Goal: Information Seeking & Learning: Find specific fact

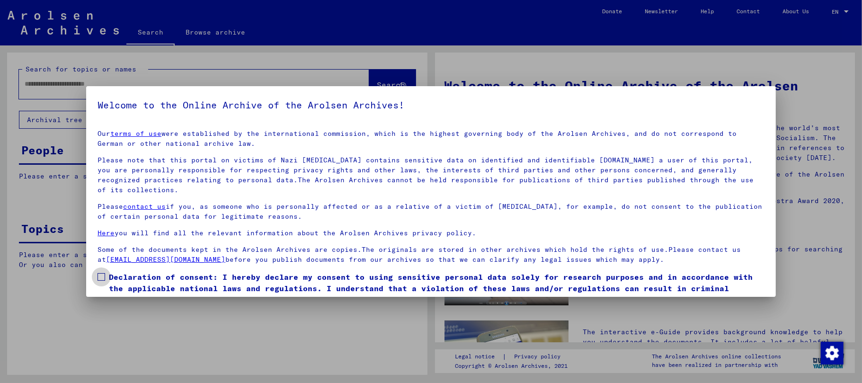
click at [102, 278] on span at bounding box center [102, 277] width 8 height 8
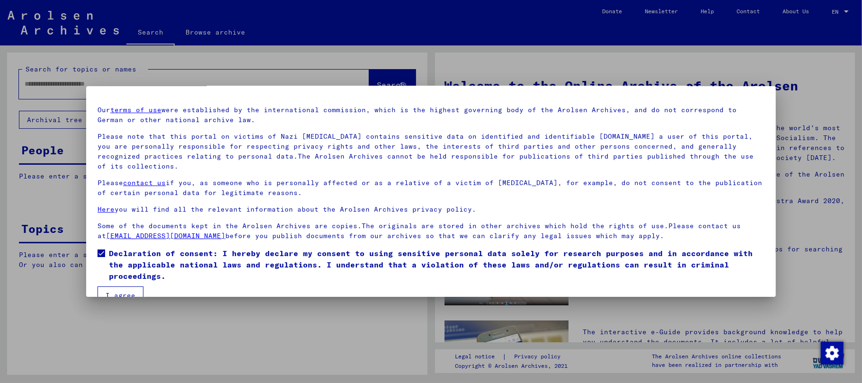
scroll to position [43, 0]
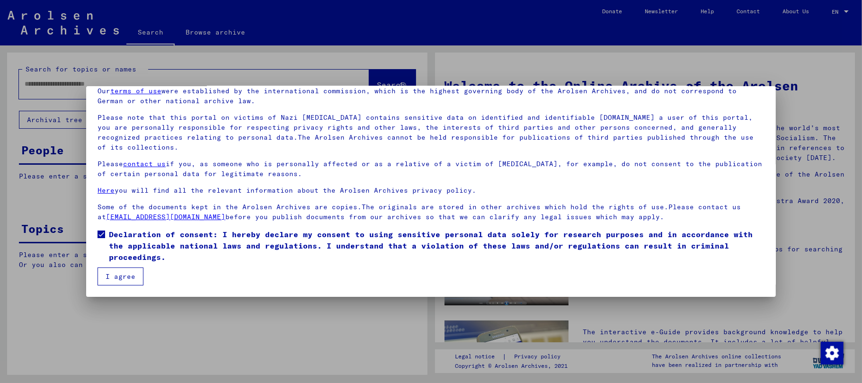
click at [127, 274] on button "I agree" at bounding box center [121, 277] width 46 height 18
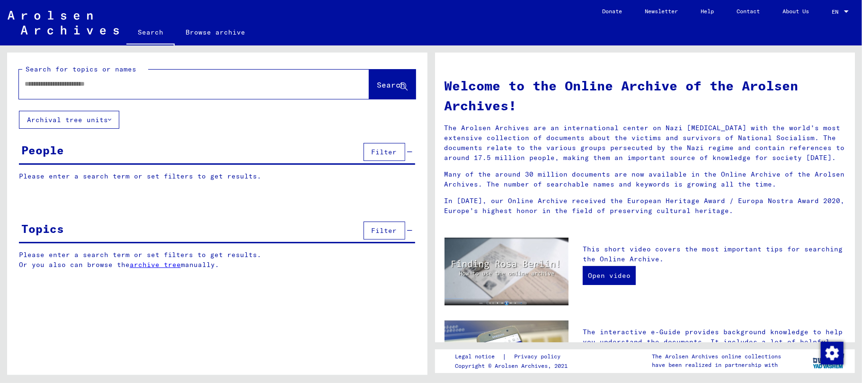
click at [107, 85] on input "text" at bounding box center [183, 84] width 316 height 10
paste input "**********"
click at [381, 79] on button "Search" at bounding box center [392, 84] width 46 height 29
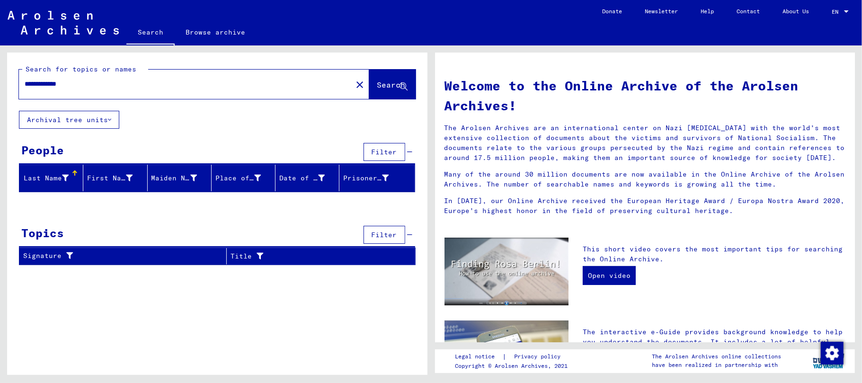
drag, startPoint x: 29, startPoint y: 81, endPoint x: 21, endPoint y: 84, distance: 8.9
click at [21, 84] on div "**********" at bounding box center [180, 83] width 322 height 21
drag, startPoint x: 118, startPoint y: 82, endPoint x: 0, endPoint y: 83, distance: 118.4
click at [0, 83] on div "**********" at bounding box center [215, 210] width 431 height 330
click at [44, 82] on input "**********" at bounding box center [183, 84] width 316 height 10
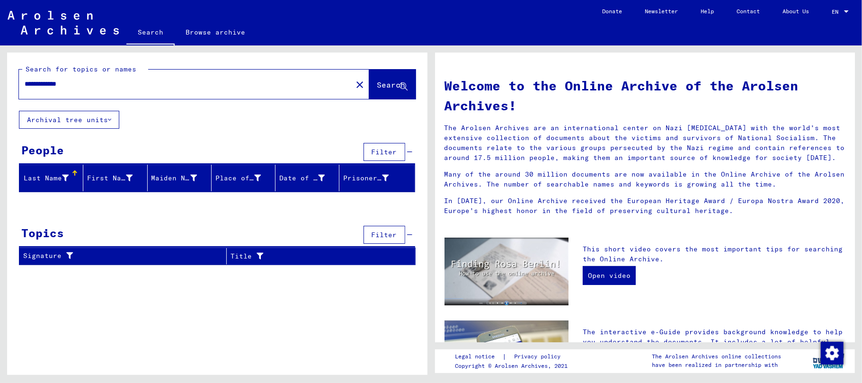
click at [87, 85] on input "**********" at bounding box center [183, 84] width 316 height 10
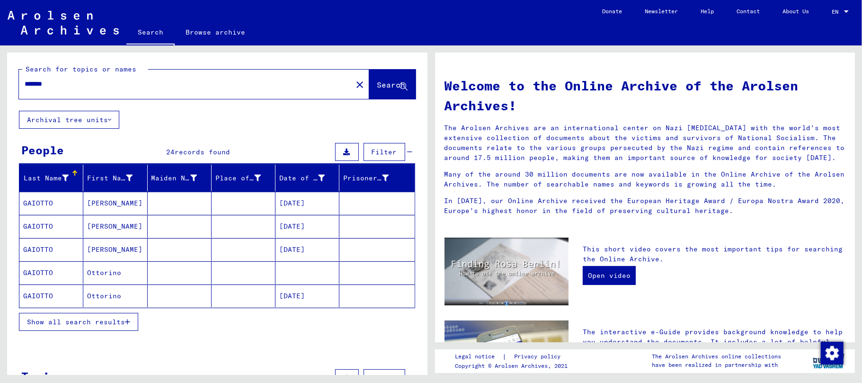
click at [129, 324] on icon "button" at bounding box center [127, 322] width 5 height 7
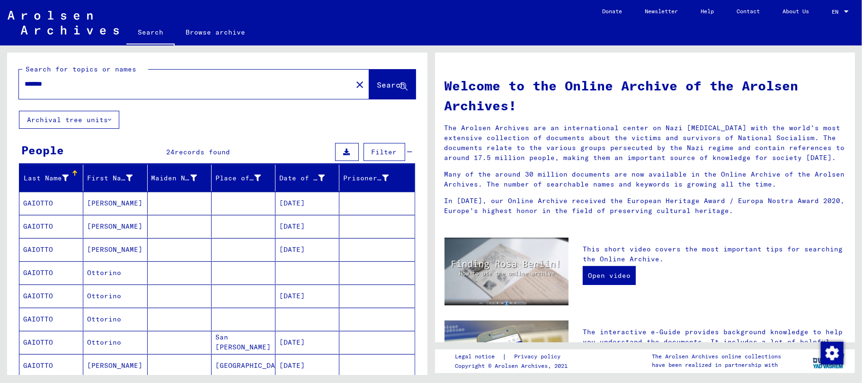
drag, startPoint x: 86, startPoint y: 80, endPoint x: 0, endPoint y: 82, distance: 86.2
click at [0, 82] on div "Search for topics or names ******* close Search Archival tree units People 24 r…" at bounding box center [215, 210] width 431 height 330
paste input "****"
click at [377, 81] on span "Search" at bounding box center [391, 84] width 28 height 9
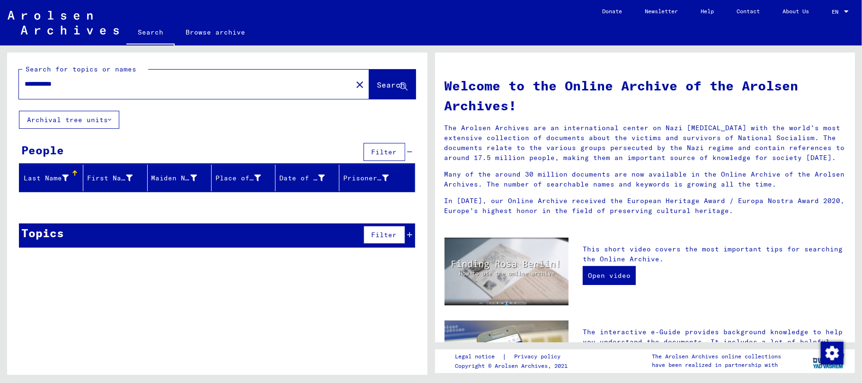
click at [38, 85] on input "**********" at bounding box center [183, 84] width 316 height 10
drag, startPoint x: 80, startPoint y: 82, endPoint x: 0, endPoint y: 78, distance: 79.7
click at [0, 78] on div "**********" at bounding box center [215, 210] width 431 height 330
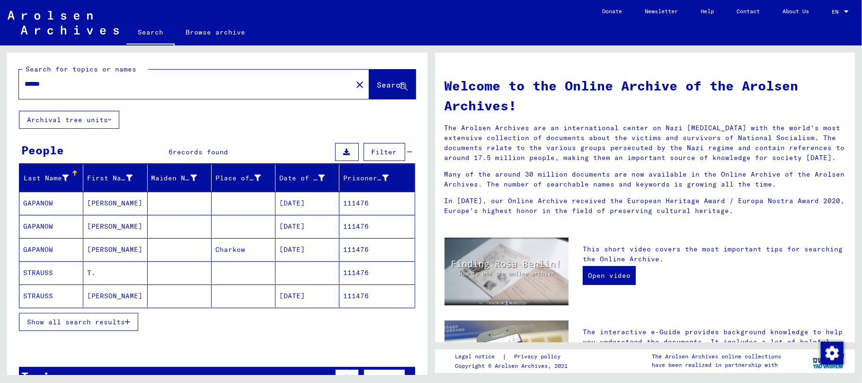
click at [127, 324] on icon "button" at bounding box center [127, 322] width 5 height 7
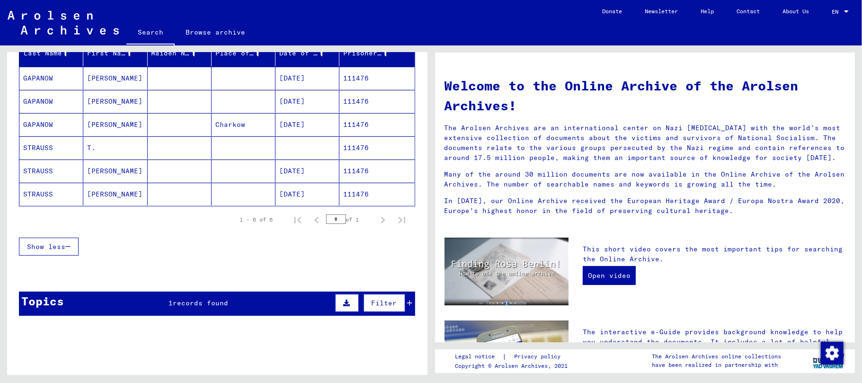
scroll to position [126, 0]
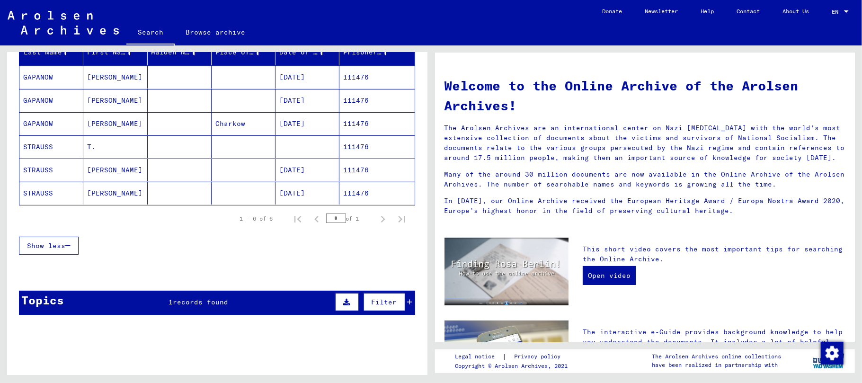
click at [59, 148] on mat-cell "STRAUSS" at bounding box center [51, 146] width 64 height 23
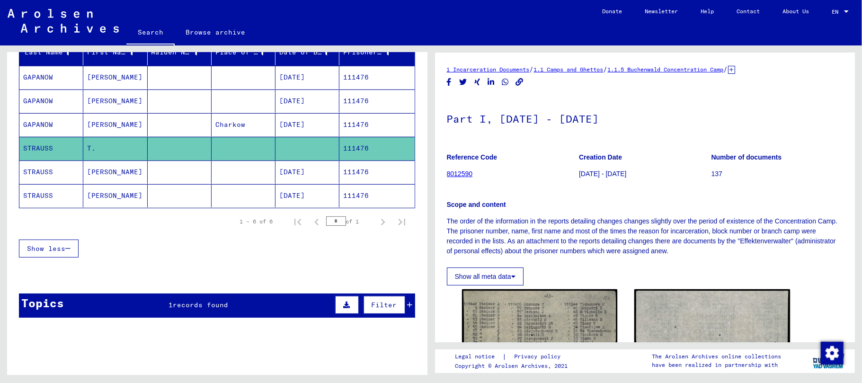
click at [58, 179] on mat-cell "STRAUSS" at bounding box center [51, 172] width 64 height 23
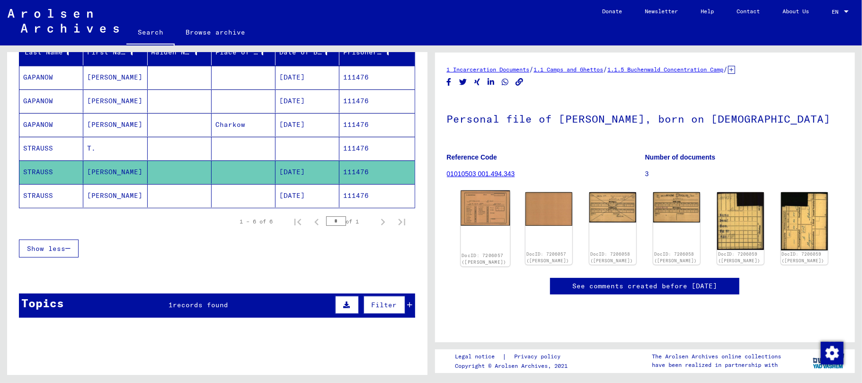
click at [483, 213] on img at bounding box center [485, 208] width 49 height 36
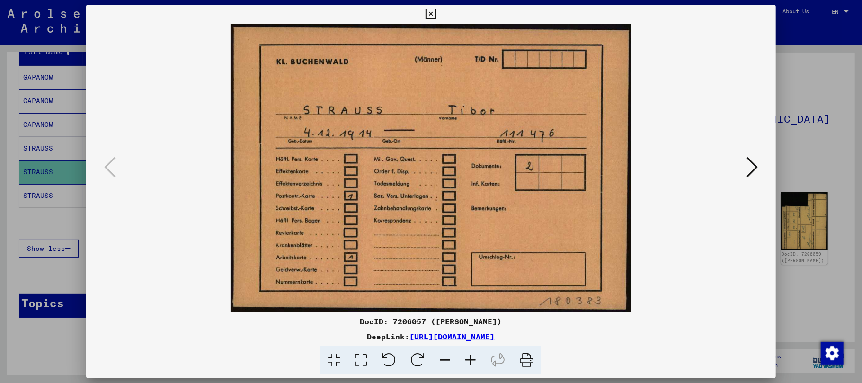
click at [429, 17] on icon at bounding box center [431, 14] width 11 height 11
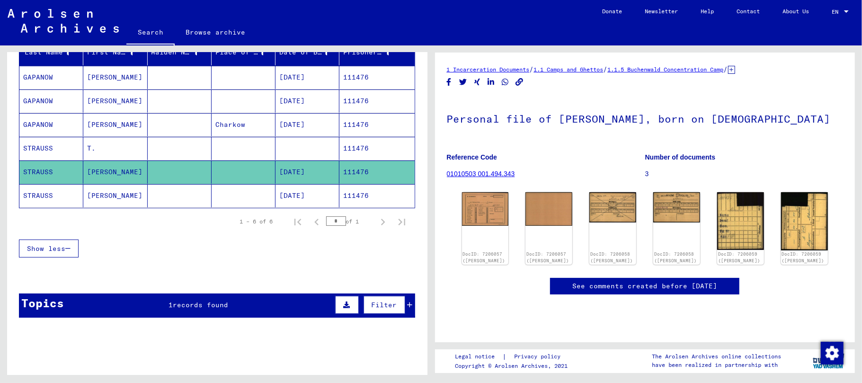
click at [97, 105] on mat-cell "[PERSON_NAME]" at bounding box center [115, 101] width 64 height 23
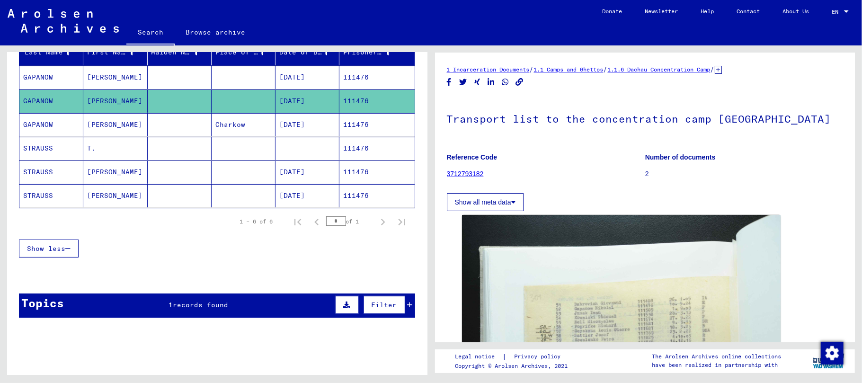
click at [96, 84] on mat-cell "[PERSON_NAME]" at bounding box center [115, 77] width 64 height 23
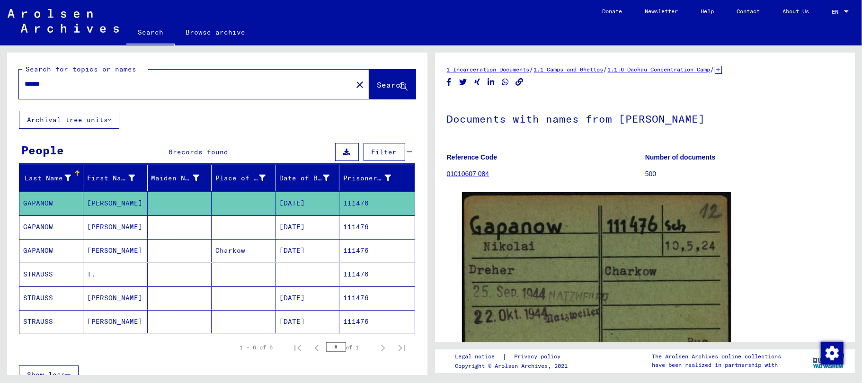
click at [60, 85] on input "******" at bounding box center [186, 84] width 322 height 10
click at [44, 82] on input "******" at bounding box center [186, 84] width 322 height 10
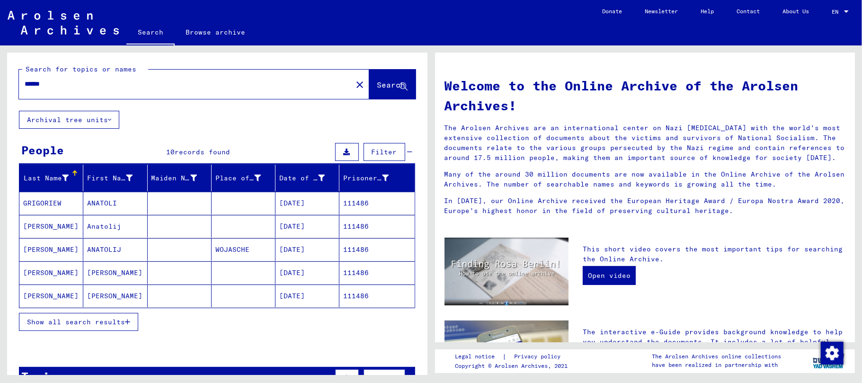
click at [126, 321] on icon "button" at bounding box center [127, 322] width 5 height 7
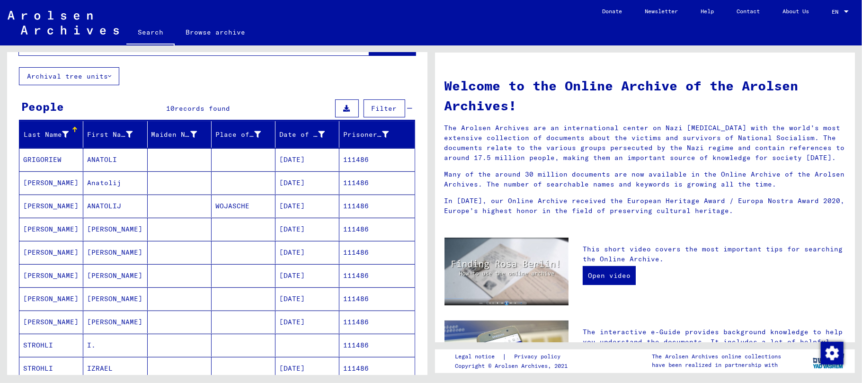
scroll to position [126, 0]
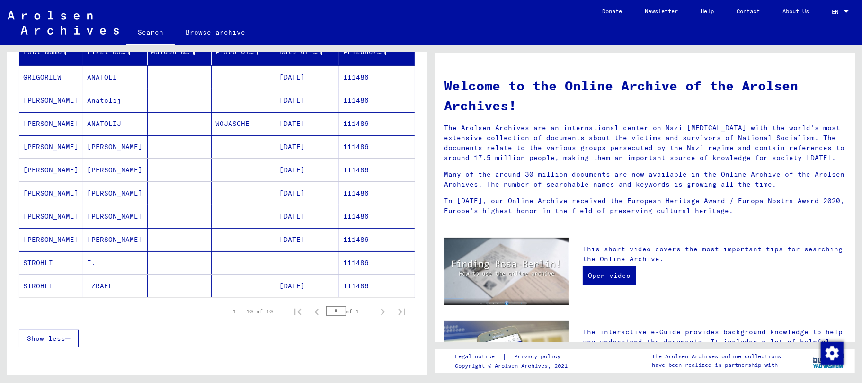
click at [49, 268] on mat-cell "STROHLI" at bounding box center [51, 262] width 64 height 23
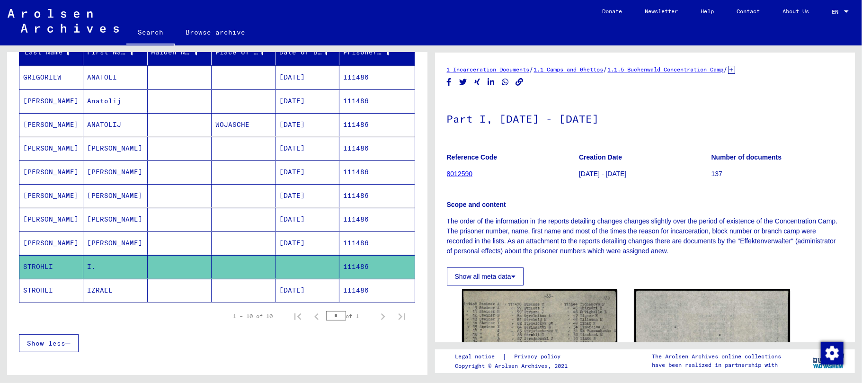
click at [47, 294] on mat-cell "STROHLI" at bounding box center [51, 290] width 64 height 23
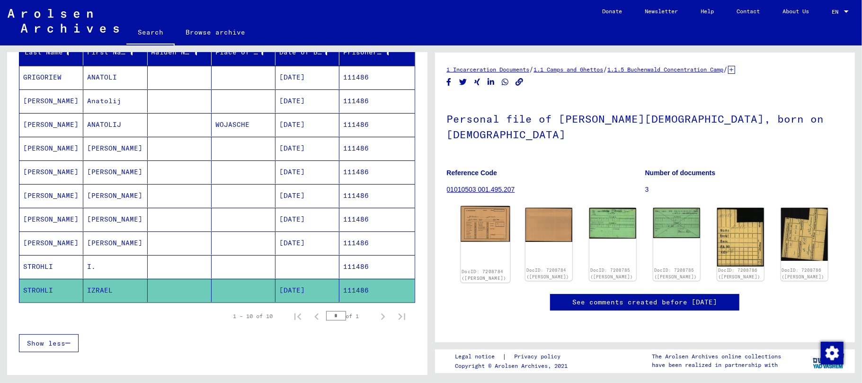
click at [476, 212] on img at bounding box center [485, 224] width 49 height 36
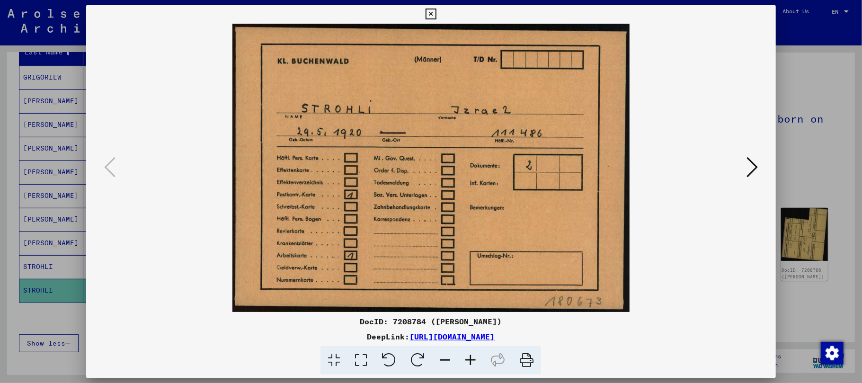
click at [432, 14] on icon at bounding box center [431, 14] width 11 height 11
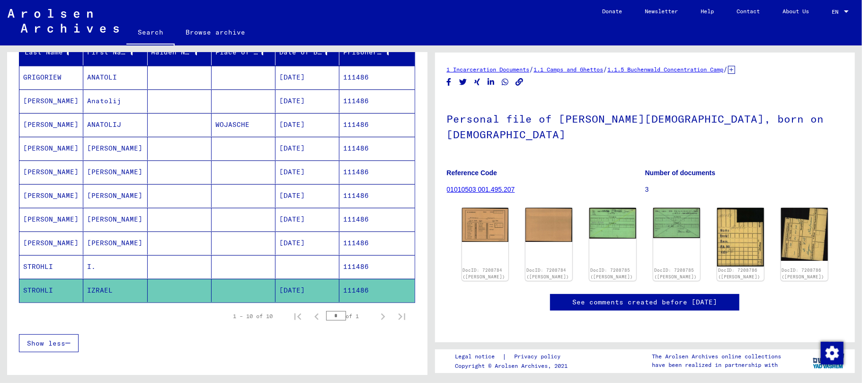
click at [55, 146] on mat-cell "[PERSON_NAME]" at bounding box center [51, 148] width 64 height 23
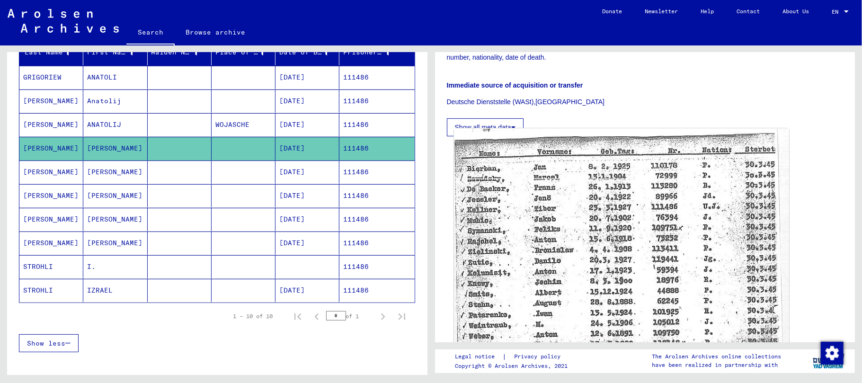
scroll to position [252, 0]
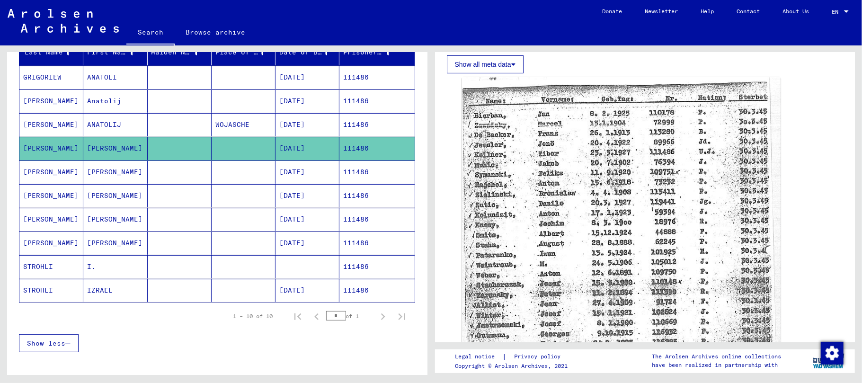
click at [92, 179] on mat-cell "[PERSON_NAME]" at bounding box center [115, 172] width 64 height 23
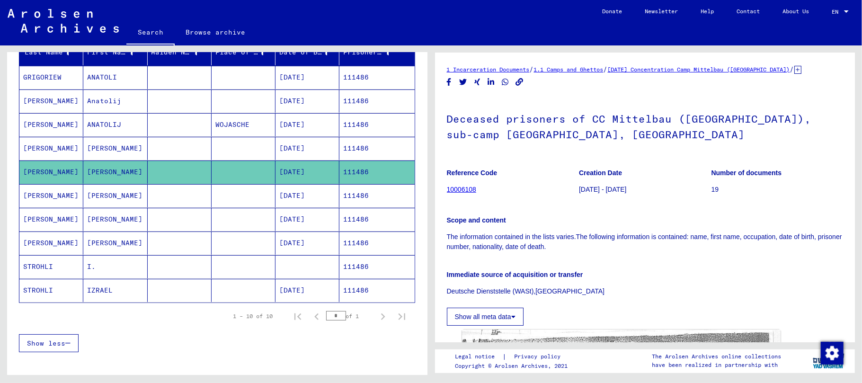
click at [105, 192] on mat-cell "[PERSON_NAME]" at bounding box center [115, 195] width 64 height 23
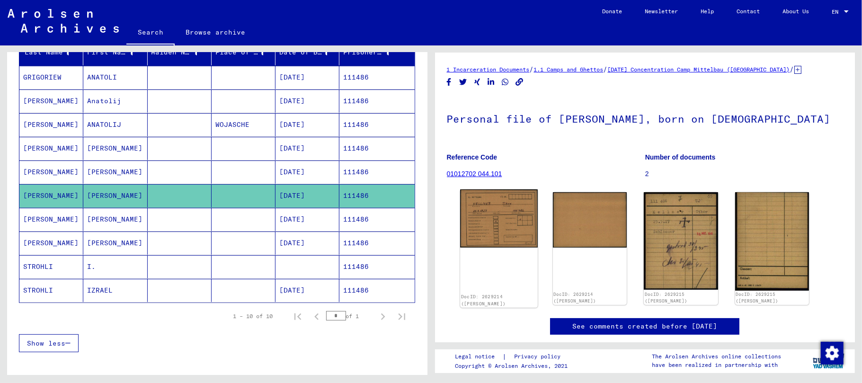
click at [486, 215] on img at bounding box center [499, 218] width 78 height 58
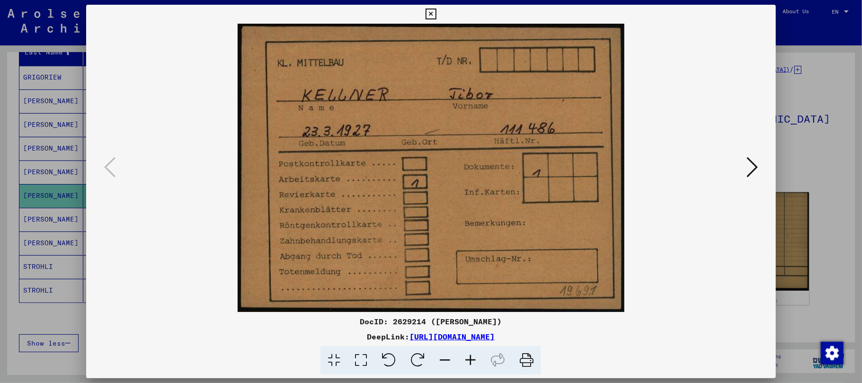
click at [433, 15] on icon at bounding box center [431, 14] width 11 height 11
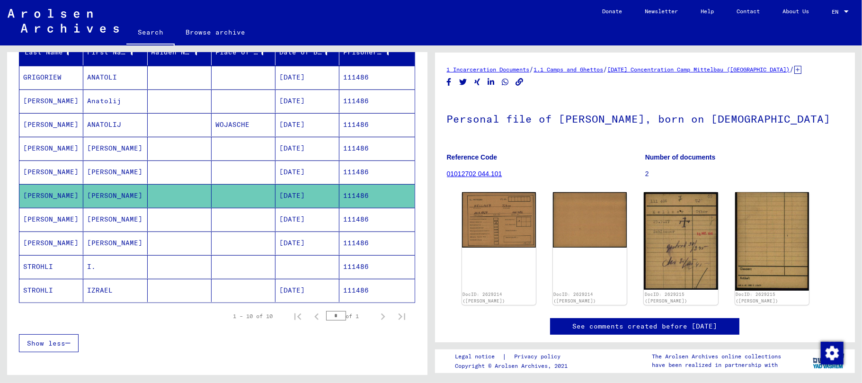
click at [101, 217] on mat-cell "[PERSON_NAME]" at bounding box center [115, 219] width 64 height 23
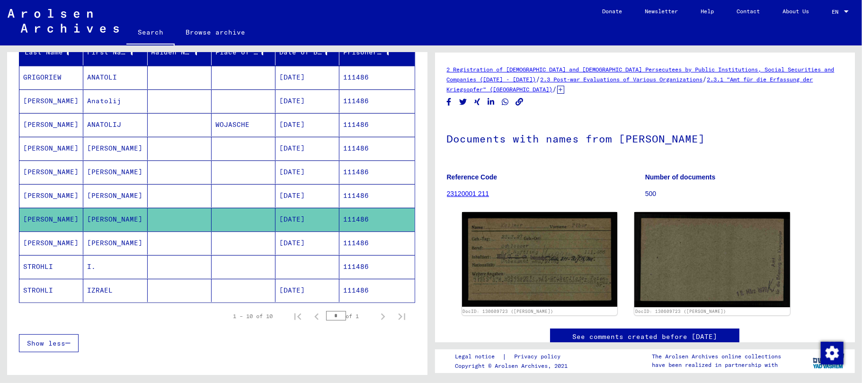
click at [95, 247] on mat-cell "[PERSON_NAME]" at bounding box center [115, 243] width 64 height 23
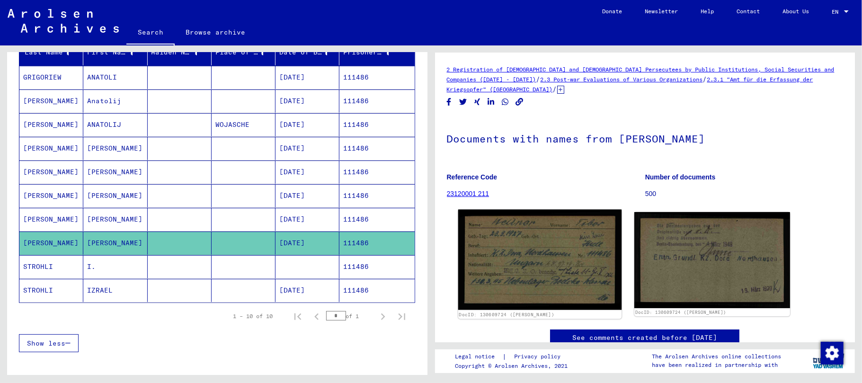
click at [563, 275] on img at bounding box center [539, 260] width 163 height 100
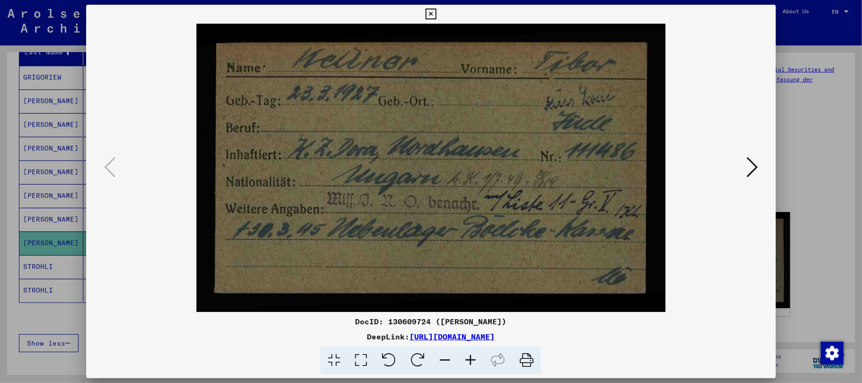
click at [428, 15] on icon at bounding box center [431, 14] width 11 height 11
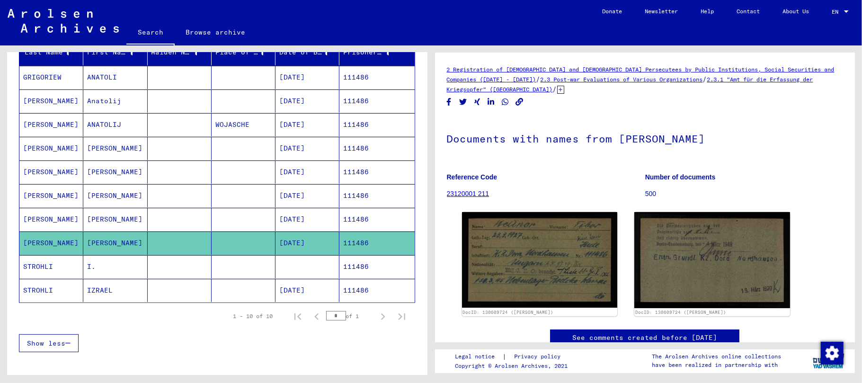
click at [109, 78] on mat-cell "ANATOLI" at bounding box center [115, 77] width 64 height 23
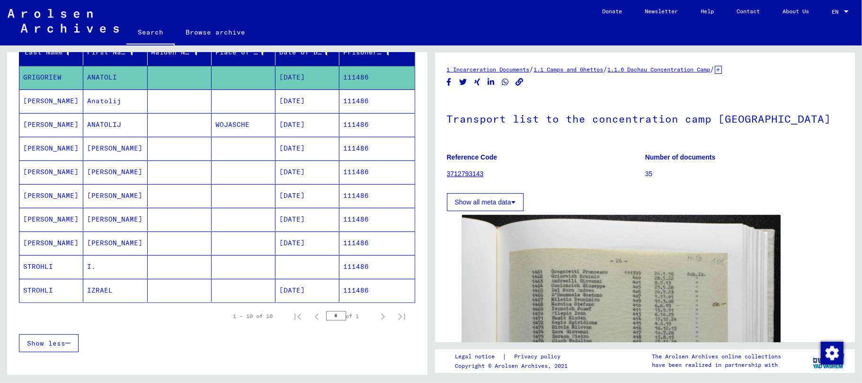
click at [106, 107] on mat-cell "Anatolij" at bounding box center [115, 101] width 64 height 23
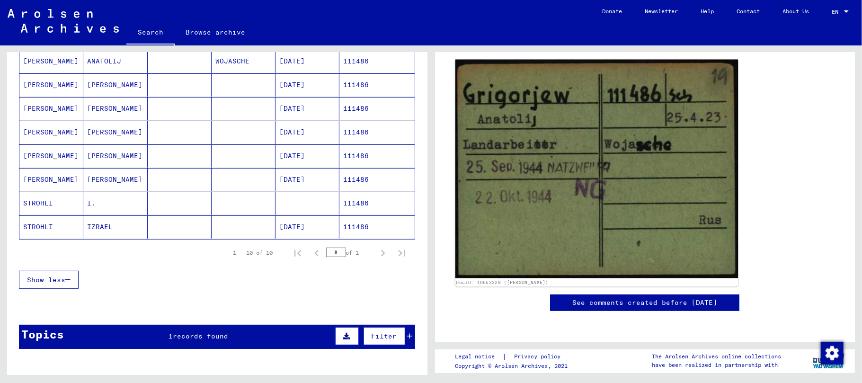
scroll to position [189, 0]
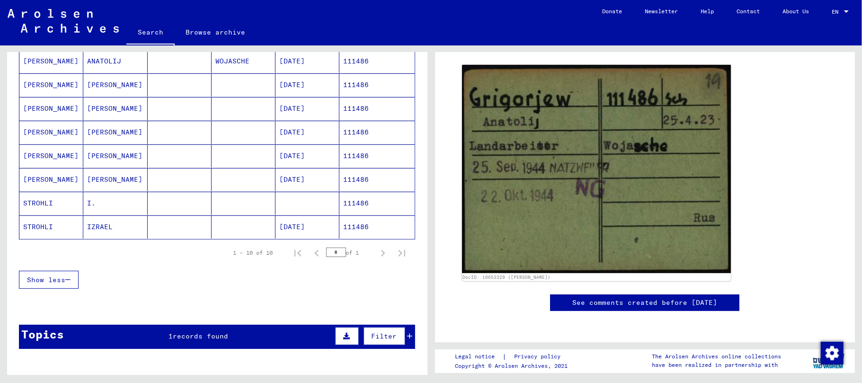
click at [90, 234] on mat-cell "IZRAEL" at bounding box center [115, 226] width 64 height 23
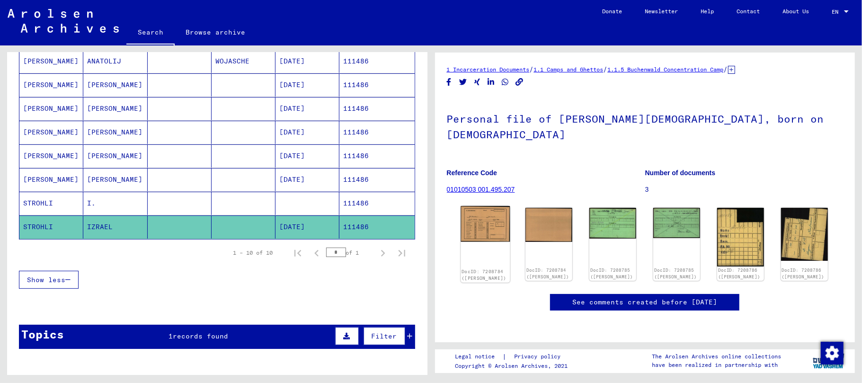
click at [472, 206] on img at bounding box center [485, 224] width 49 height 36
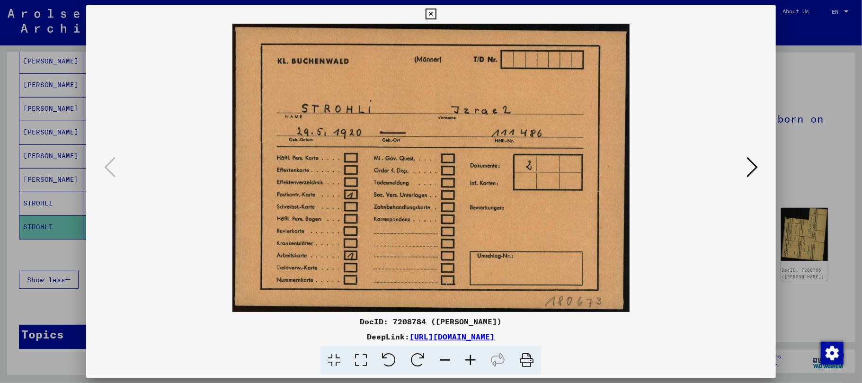
click at [430, 19] on icon at bounding box center [431, 14] width 11 height 11
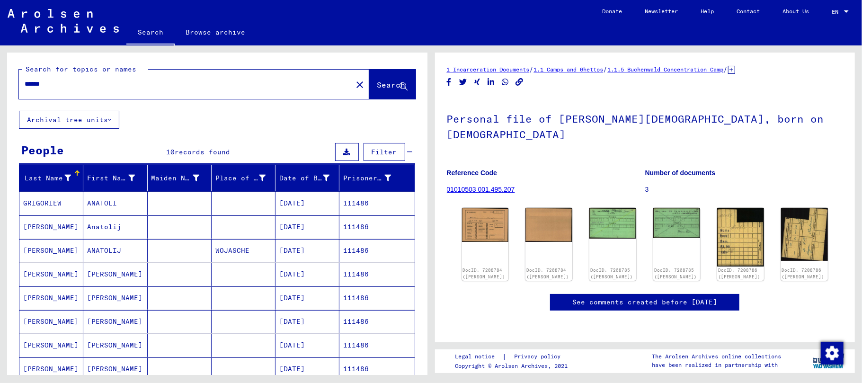
click at [76, 82] on input "******" at bounding box center [186, 84] width 322 height 10
type input "******"
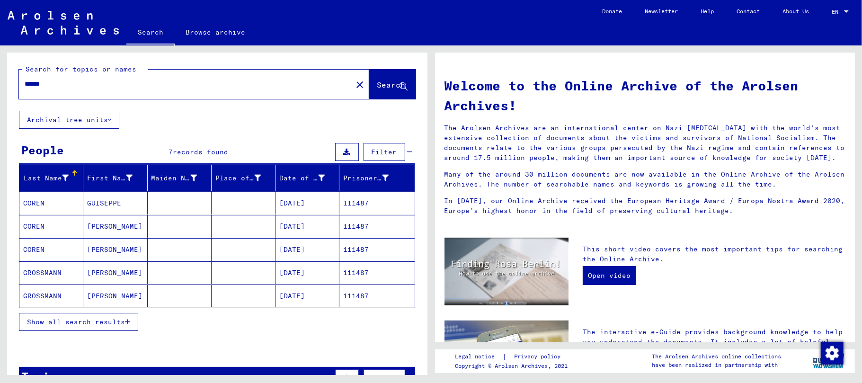
click at [107, 203] on mat-cell "GUISEPPE" at bounding box center [115, 203] width 64 height 23
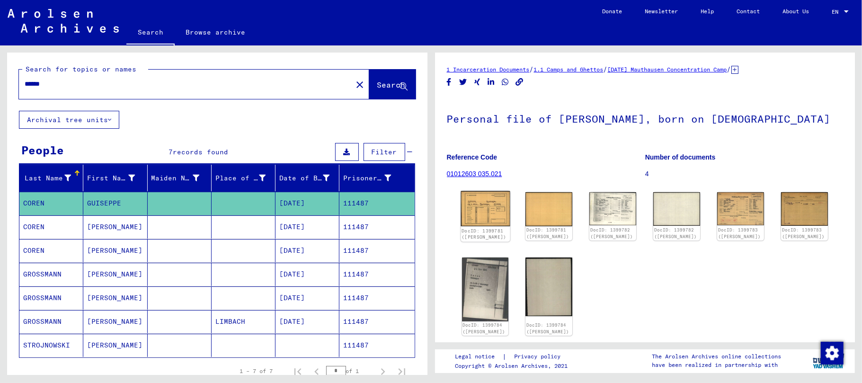
click at [504, 201] on img at bounding box center [485, 208] width 49 height 35
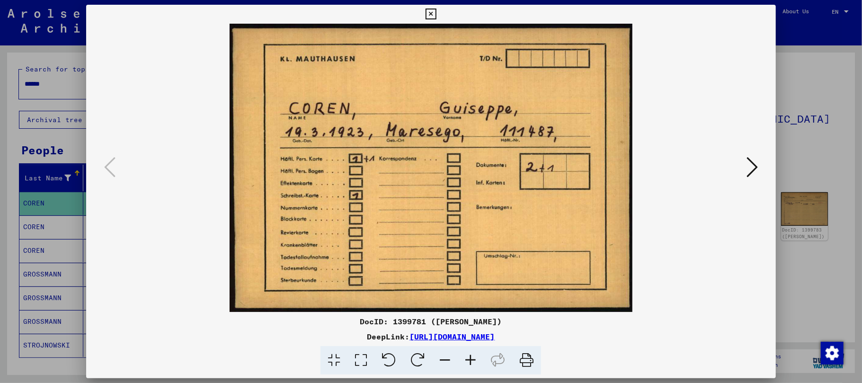
click at [749, 171] on icon at bounding box center [752, 167] width 11 height 23
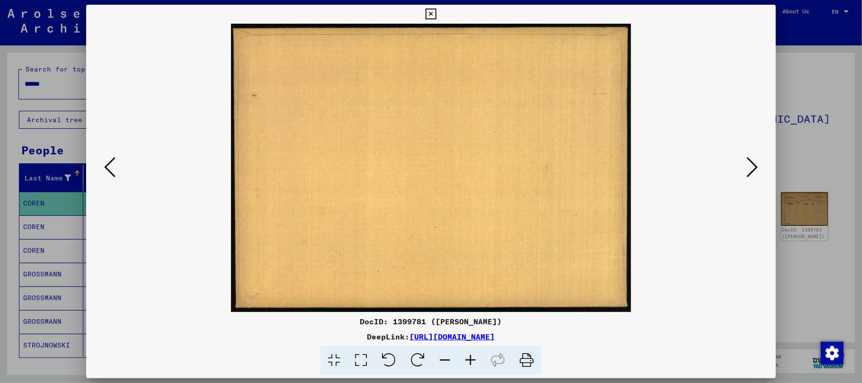
click at [749, 171] on icon at bounding box center [752, 167] width 11 height 23
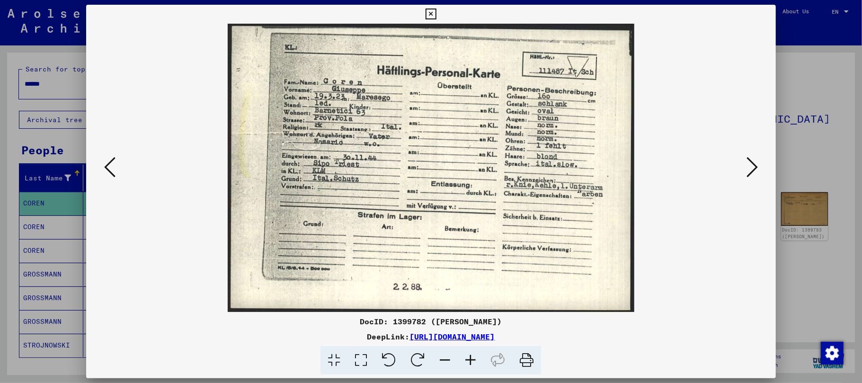
click at [110, 170] on icon at bounding box center [109, 167] width 11 height 23
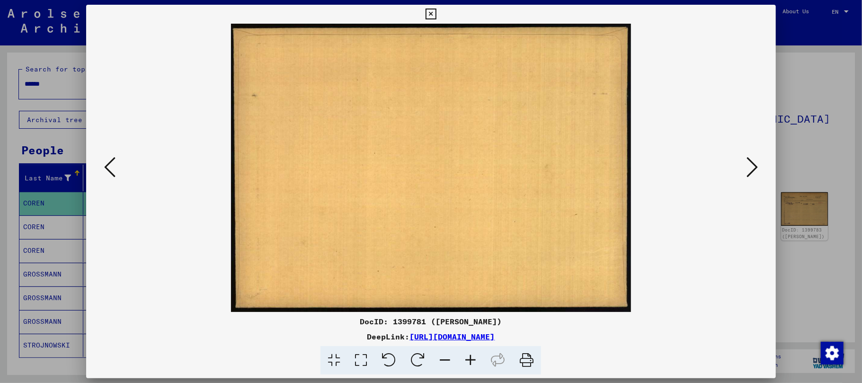
click at [110, 170] on icon at bounding box center [109, 167] width 11 height 23
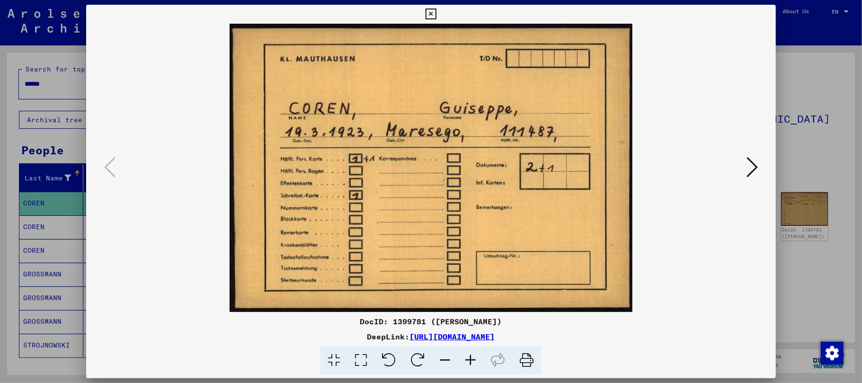
click at [753, 168] on icon at bounding box center [752, 167] width 11 height 23
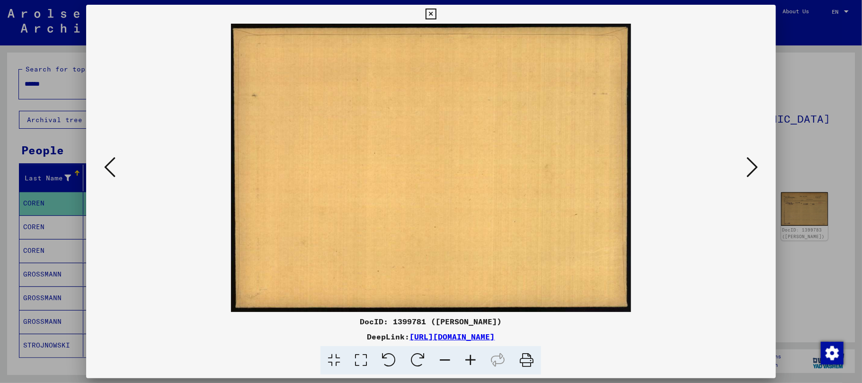
click at [753, 168] on icon at bounding box center [752, 167] width 11 height 23
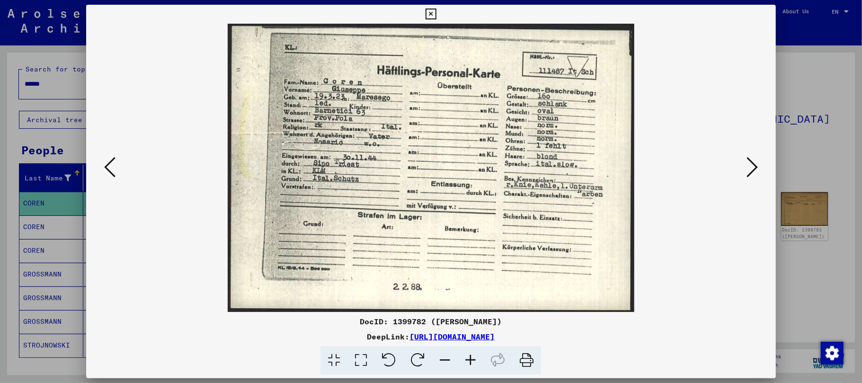
click at [753, 168] on icon at bounding box center [752, 167] width 11 height 23
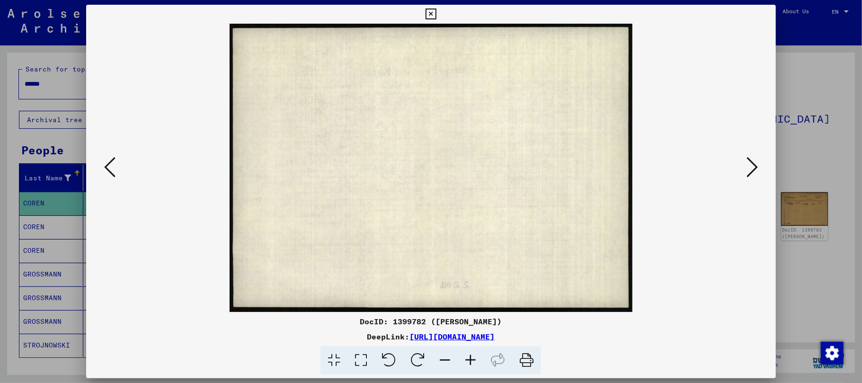
click at [753, 168] on icon at bounding box center [752, 167] width 11 height 23
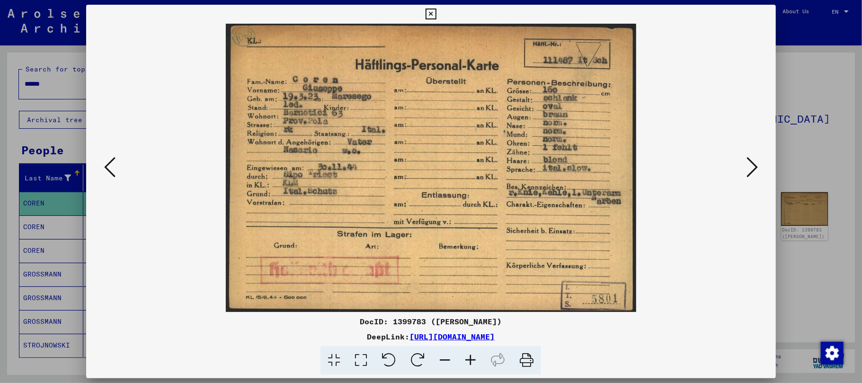
click at [753, 168] on icon at bounding box center [752, 167] width 11 height 23
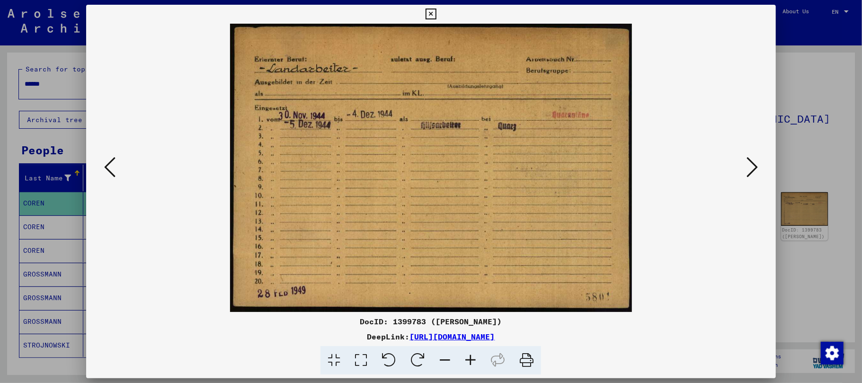
click at [752, 169] on icon at bounding box center [752, 167] width 11 height 23
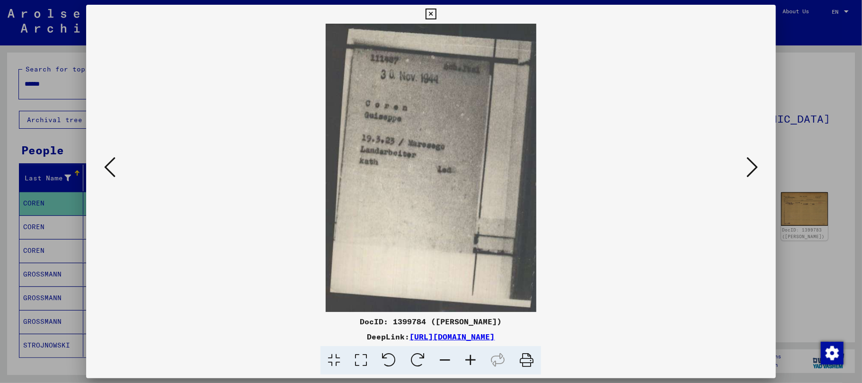
click at [752, 169] on icon at bounding box center [752, 167] width 11 height 23
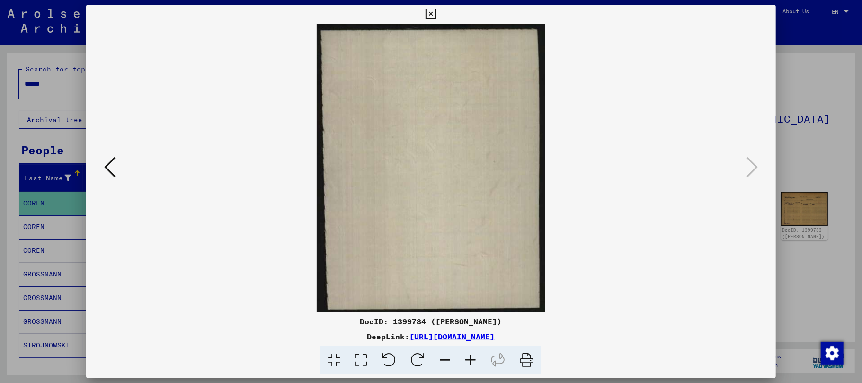
drag, startPoint x: 429, startPoint y: 16, endPoint x: 423, endPoint y: 38, distance: 23.0
click at [429, 16] on icon at bounding box center [431, 14] width 11 height 11
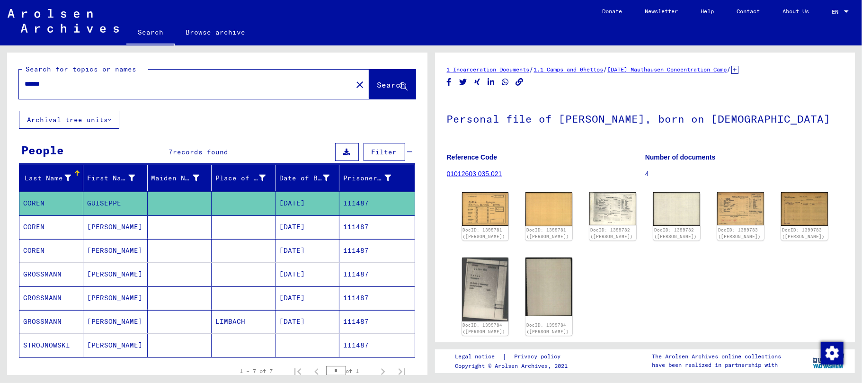
click at [99, 228] on mat-cell "[PERSON_NAME]" at bounding box center [115, 226] width 64 height 23
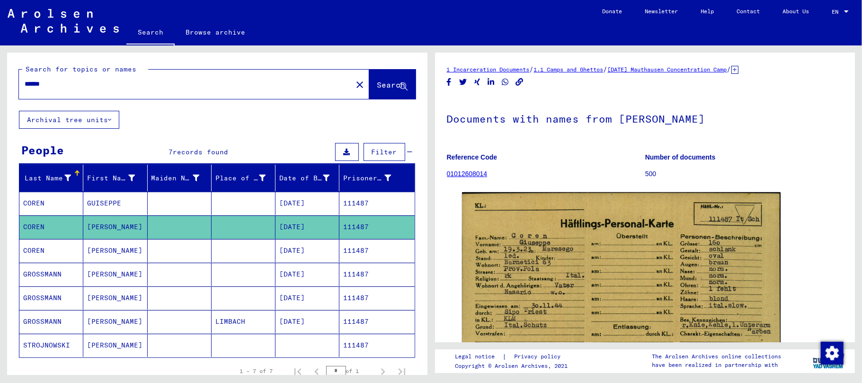
click at [107, 256] on mat-cell "[PERSON_NAME]" at bounding box center [115, 250] width 64 height 23
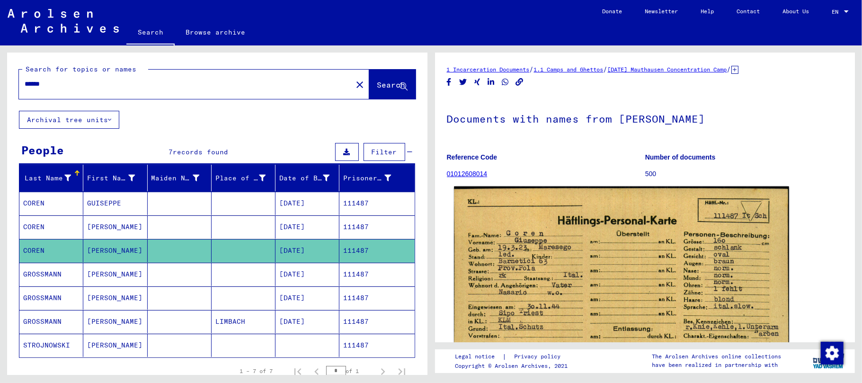
click at [569, 270] on img at bounding box center [621, 306] width 335 height 238
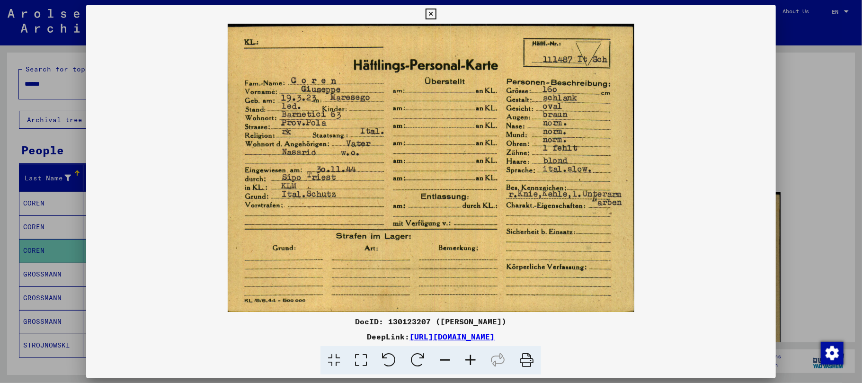
click at [468, 362] on icon at bounding box center [471, 360] width 26 height 29
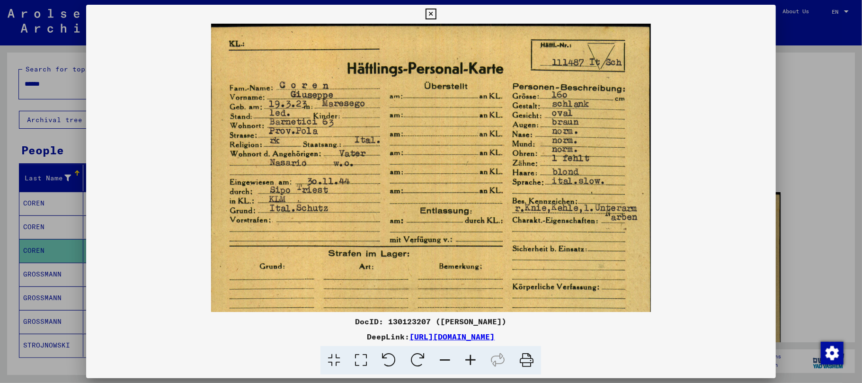
click at [469, 362] on icon at bounding box center [471, 360] width 26 height 29
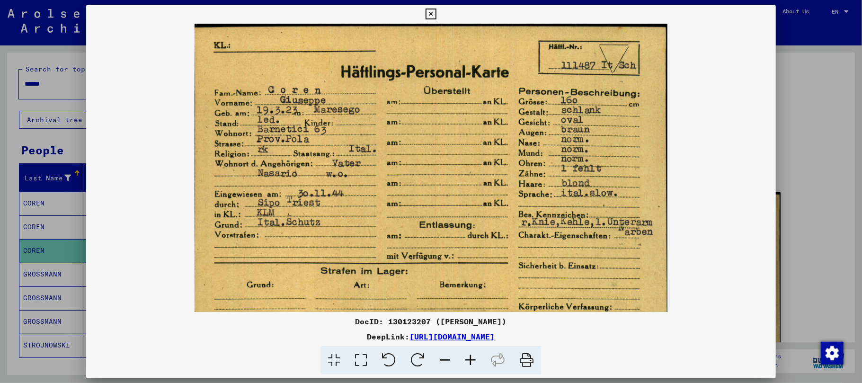
click at [469, 361] on icon at bounding box center [471, 360] width 26 height 29
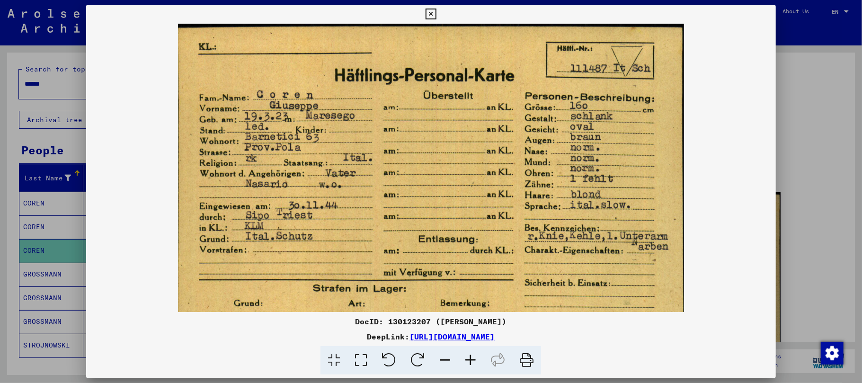
click at [469, 361] on icon at bounding box center [471, 360] width 26 height 29
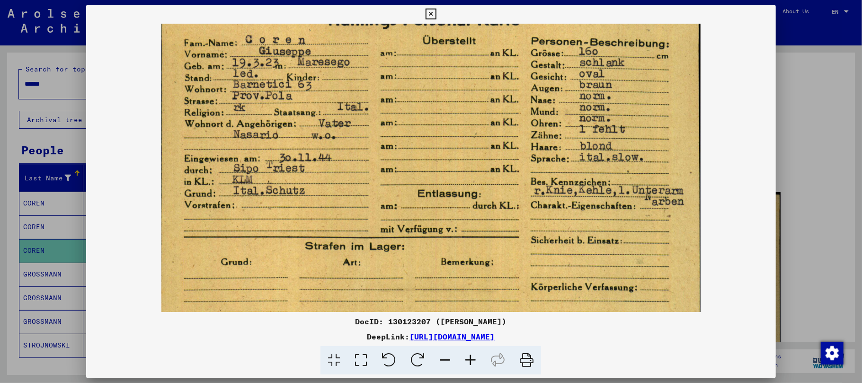
scroll to position [59, 0]
drag, startPoint x: 406, startPoint y: 242, endPoint x: 395, endPoint y: 206, distance: 37.9
click at [395, 206] on img at bounding box center [432, 156] width 540 height 383
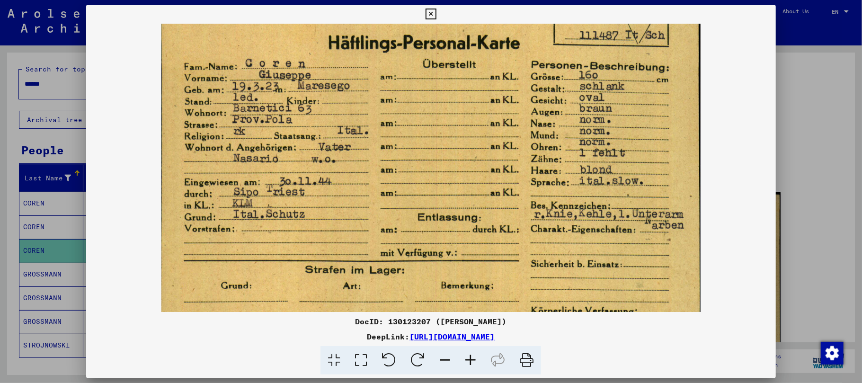
scroll to position [42, 0]
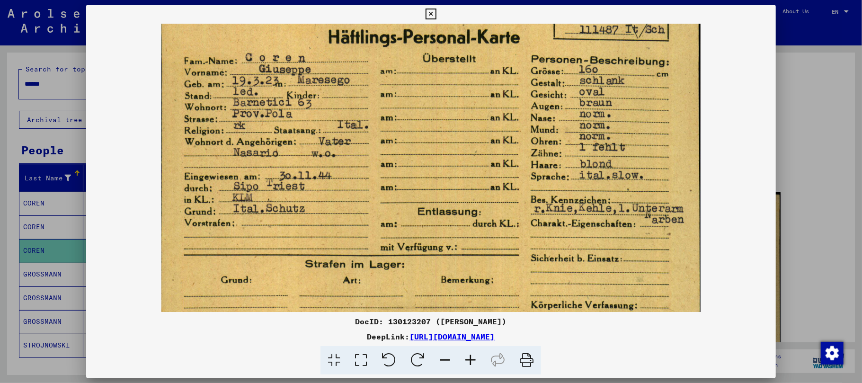
drag, startPoint x: 418, startPoint y: 184, endPoint x: 413, endPoint y: 213, distance: 29.3
click at [413, 213] on img at bounding box center [432, 173] width 540 height 383
